Goal: Information Seeking & Learning: Learn about a topic

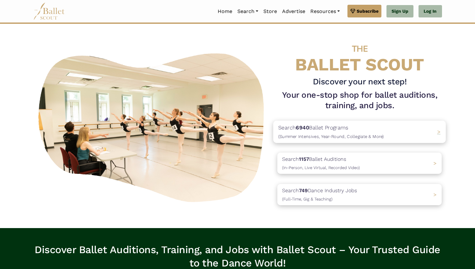
click at [299, 132] on p "Search 6940 Ballet Programs (Summer Intensives, Year-Round, Collegiate & More)" at bounding box center [331, 131] width 106 height 17
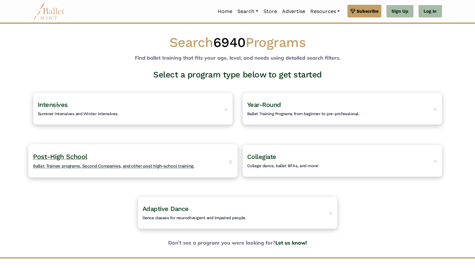
click at [193, 168] on span "Ballet Trainee programs, Second Companies, and other post high-school training." at bounding box center [113, 165] width 161 height 5
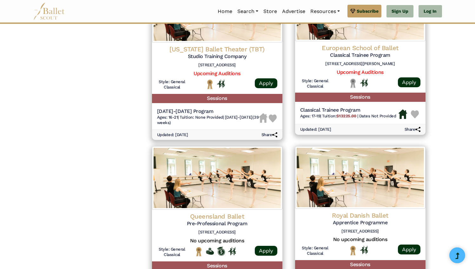
scroll to position [850, 0]
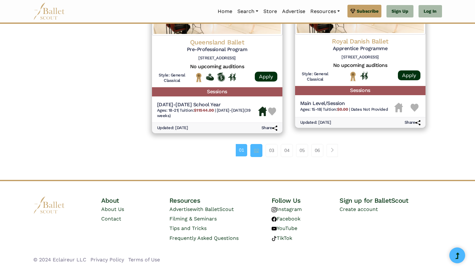
click at [254, 155] on link "02" at bounding box center [256, 150] width 12 height 13
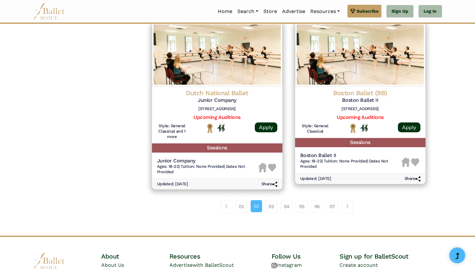
scroll to position [856, 0]
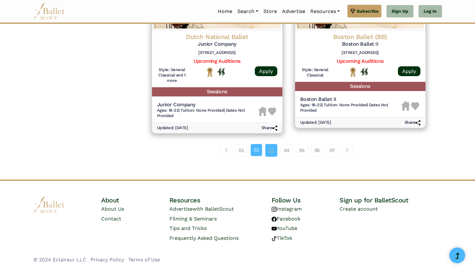
click at [275, 154] on link "03" at bounding box center [271, 150] width 12 height 13
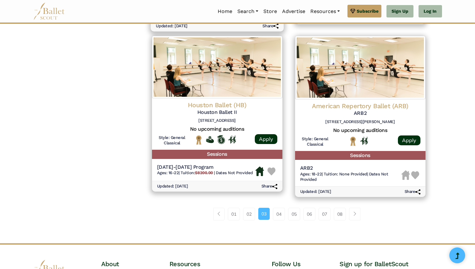
scroll to position [795, 0]
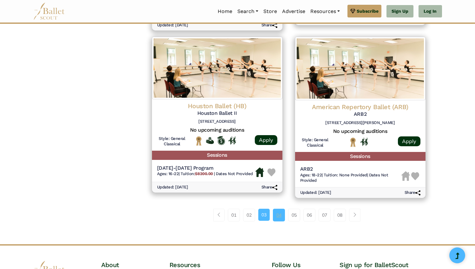
click at [278, 221] on link "04" at bounding box center [279, 215] width 12 height 13
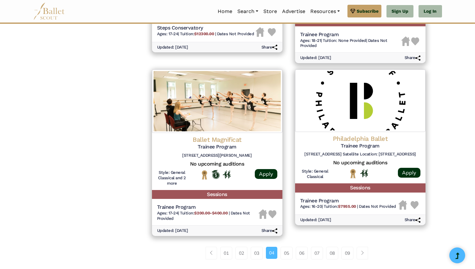
scroll to position [767, 0]
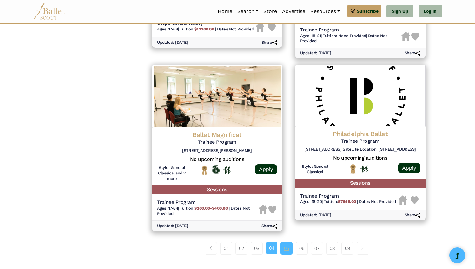
click at [290, 254] on link "05" at bounding box center [286, 248] width 12 height 13
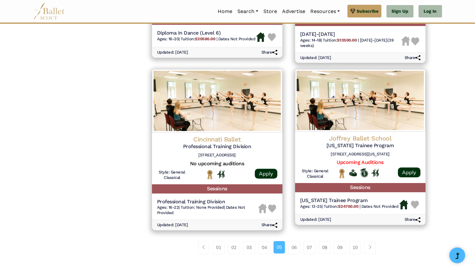
scroll to position [850, 0]
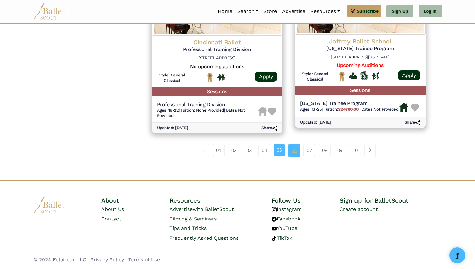
click at [296, 156] on link "06" at bounding box center [294, 150] width 12 height 13
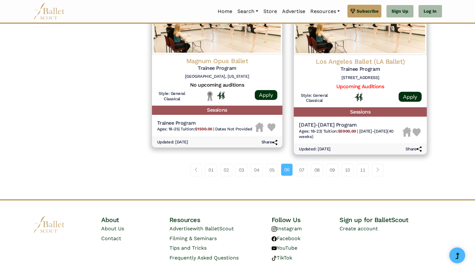
scroll to position [856, 0]
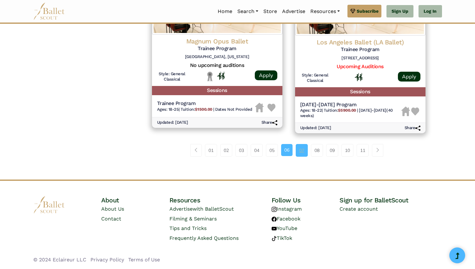
click at [305, 153] on link "07" at bounding box center [302, 150] width 12 height 13
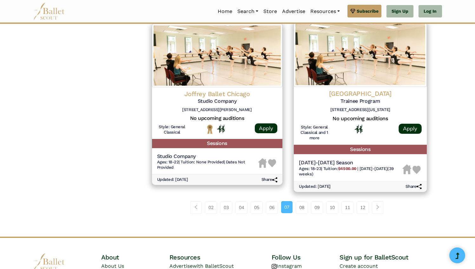
scroll to position [804, 0]
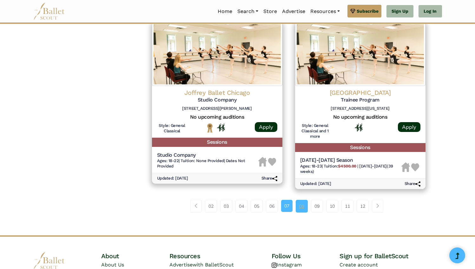
click at [298, 207] on link "08" at bounding box center [302, 206] width 12 height 13
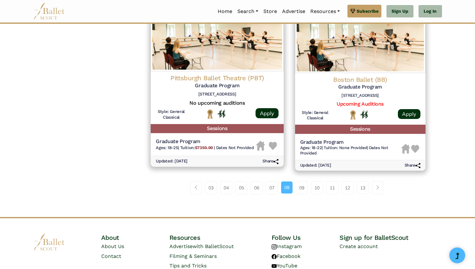
scroll to position [818, 0]
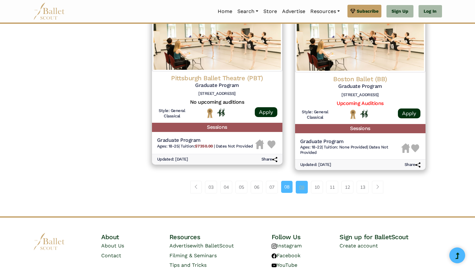
click at [302, 194] on link "09" at bounding box center [302, 187] width 12 height 13
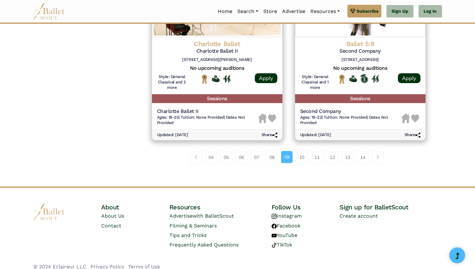
scroll to position [862, 0]
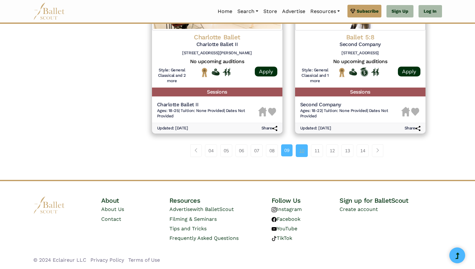
click at [297, 156] on link "10" at bounding box center [302, 150] width 12 height 13
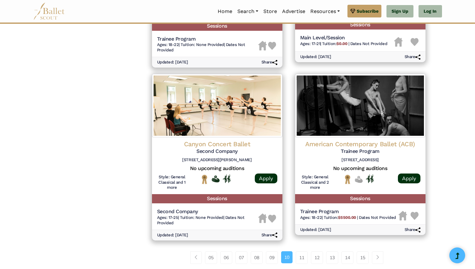
scroll to position [773, 0]
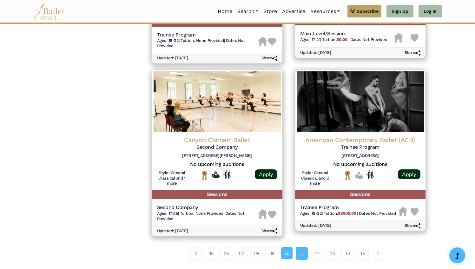
click at [298, 256] on link "11" at bounding box center [302, 253] width 12 height 13
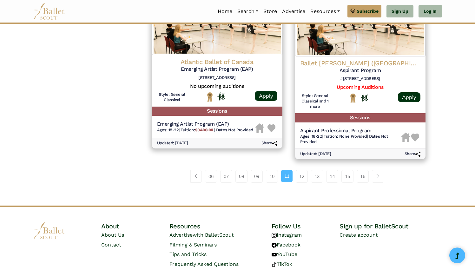
scroll to position [821, 0]
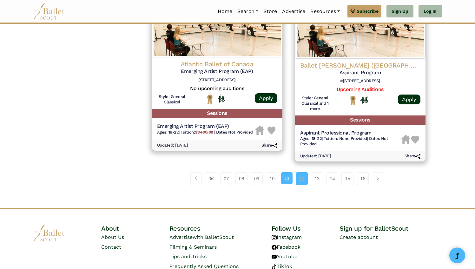
click at [301, 183] on link "12" at bounding box center [302, 178] width 12 height 13
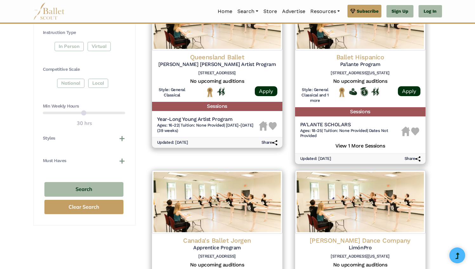
scroll to position [326, 0]
